Goal: Information Seeking & Learning: Learn about a topic

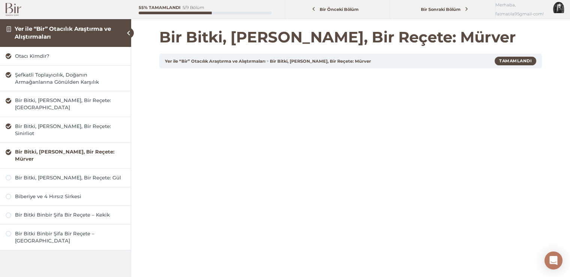
scroll to position [37, 0]
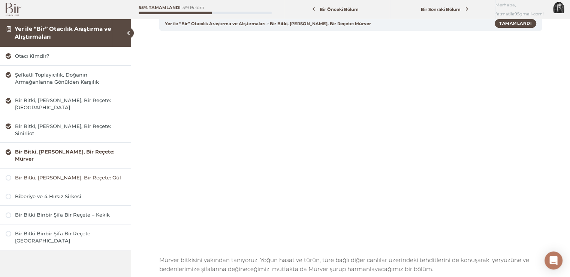
click at [44, 174] on div "Bir Bitki, [PERSON_NAME], Bir Reçete: Gül" at bounding box center [70, 177] width 110 height 7
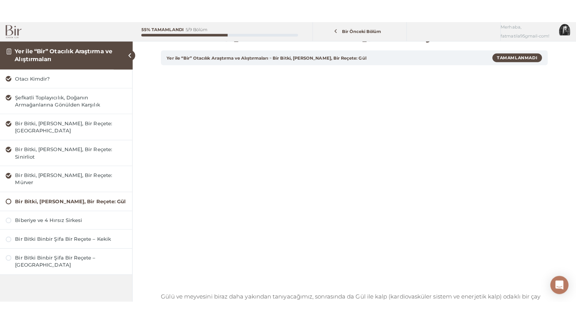
scroll to position [27, 0]
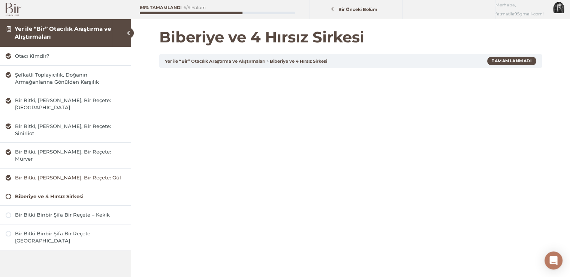
click at [40, 174] on div "Bir Bitki, [PERSON_NAME], Bir Reçete: Gül" at bounding box center [70, 177] width 110 height 7
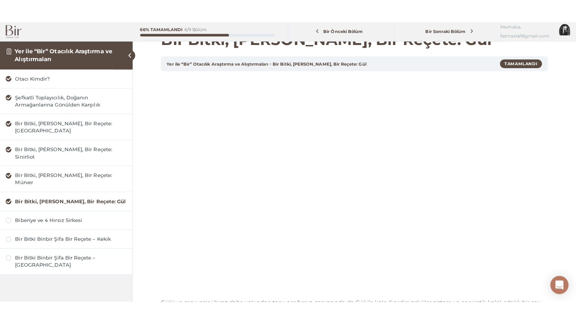
scroll to position [20, 0]
